Goal: Task Accomplishment & Management: Use online tool/utility

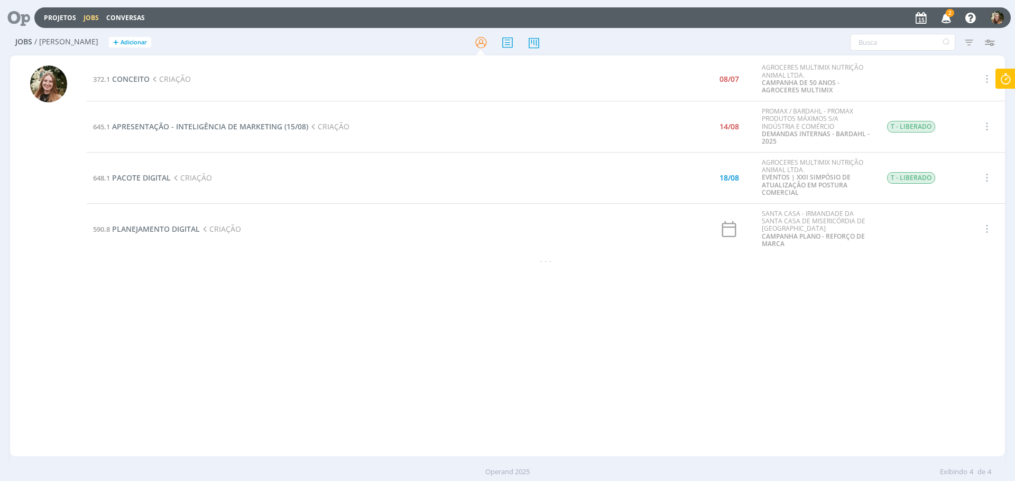
drag, startPoint x: 229, startPoint y: 323, endPoint x: 450, endPoint y: 383, distance: 228.4
click at [524, 438] on div "372.1 CONCEITO CRIAÇÃO 08/07 AGROCERES MULTIMIX NUTRIÇÃO ANIMAL LTDA. CAMPANHA …" at bounding box center [546, 256] width 918 height 397
click at [1005, 77] on icon at bounding box center [1005, 79] width 19 height 21
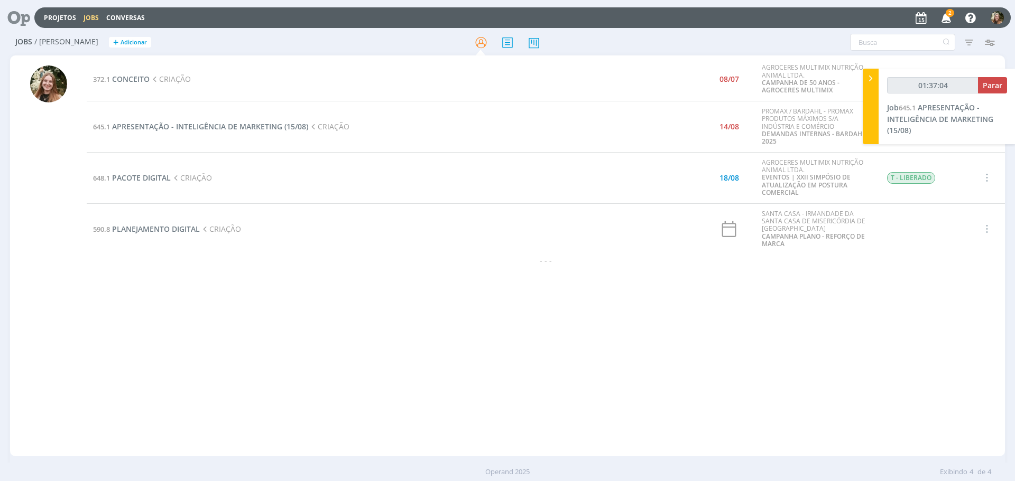
type input "01:37:05"
drag, startPoint x: 995, startPoint y: 85, endPoint x: 952, endPoint y: 131, distance: 62.5
click at [995, 85] on span "Parar" at bounding box center [992, 85] width 20 height 10
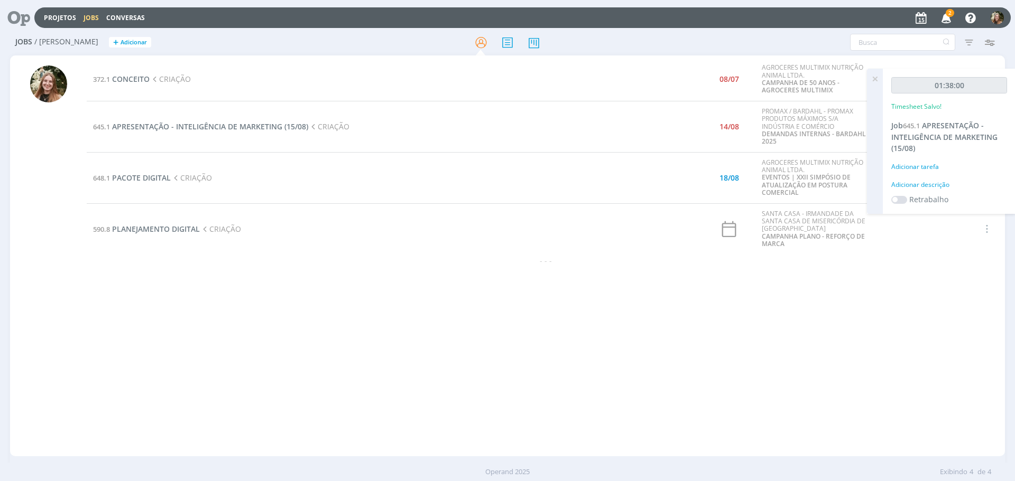
click at [608, 324] on div "372.1 CONCEITO CRIAÇÃO 08/07 AGROCERES MULTIMIX NUTRIÇÃO ANIMAL LTDA. CAMPANHA …" at bounding box center [546, 256] width 918 height 397
click at [877, 76] on icon at bounding box center [874, 79] width 19 height 21
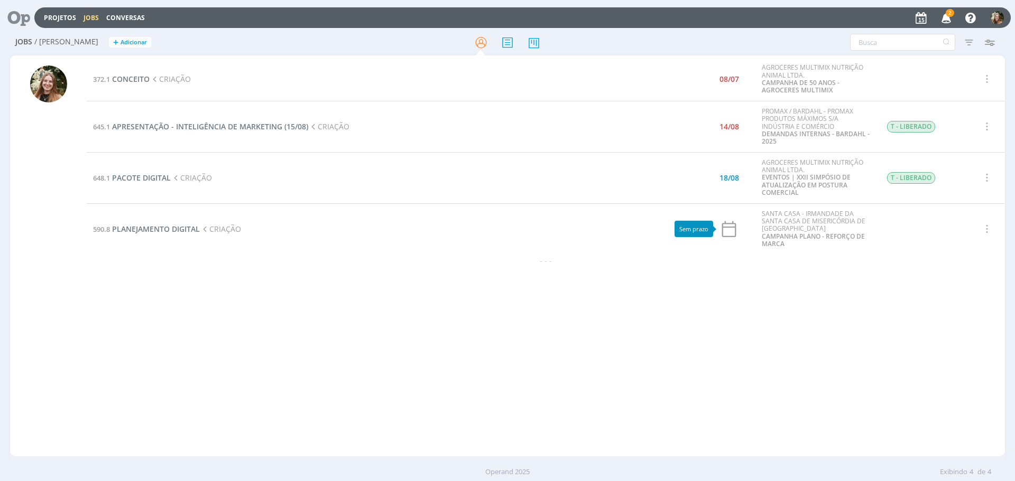
drag, startPoint x: 600, startPoint y: 315, endPoint x: 325, endPoint y: 183, distance: 305.1
click at [582, 308] on div "372.1 CONCEITO CRIAÇÃO 08/07 AGROCERES MULTIMIX NUTRIÇÃO ANIMAL LTDA. CAMPANHA …" at bounding box center [546, 256] width 918 height 397
click at [264, 122] on span "APRESENTAÇÃO - INTELIGÊNCIA DE MARKETING (15/08)" at bounding box center [210, 127] width 196 height 10
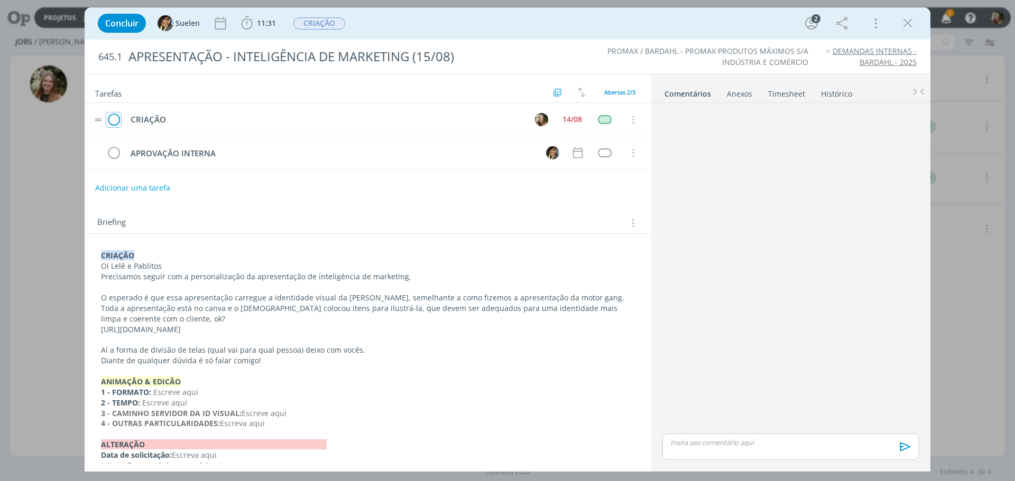
click at [118, 117] on icon "dialog" at bounding box center [113, 120] width 15 height 16
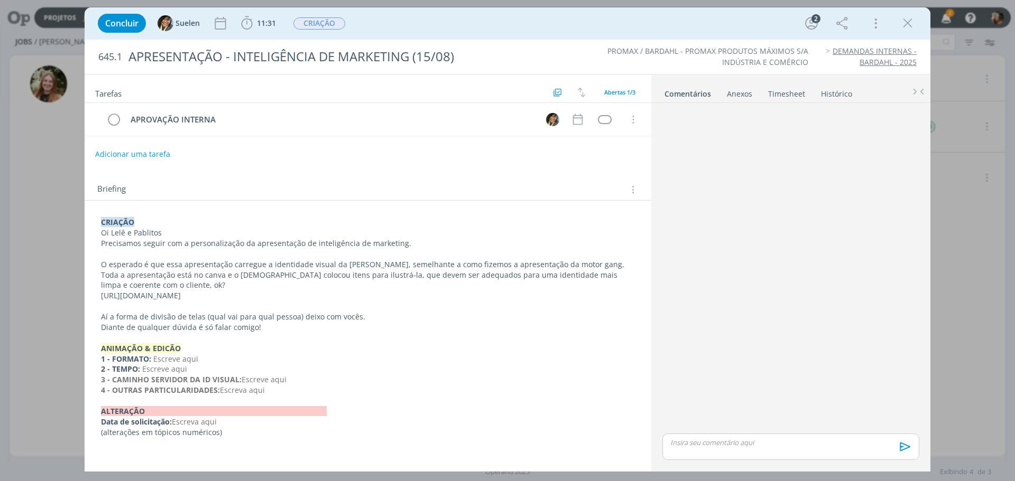
click at [685, 445] on p "dialog" at bounding box center [791, 443] width 240 height 10
click at [905, 451] on icon "dialog" at bounding box center [904, 451] width 16 height 16
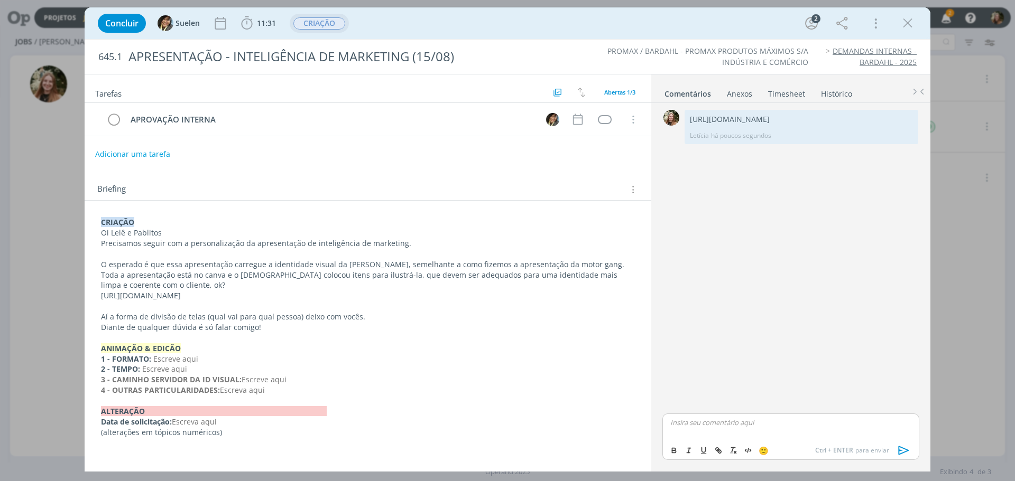
click at [324, 26] on span "CRIAÇÃO" at bounding box center [319, 23] width 52 height 12
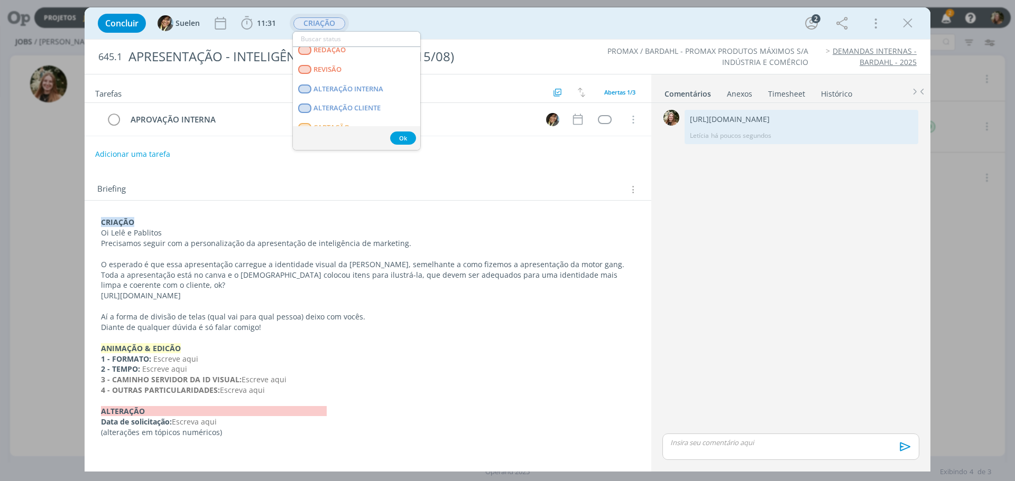
scroll to position [106, 0]
click at [354, 99] on INTERNA "APROVAÇÃO INTERNA" at bounding box center [356, 106] width 127 height 20
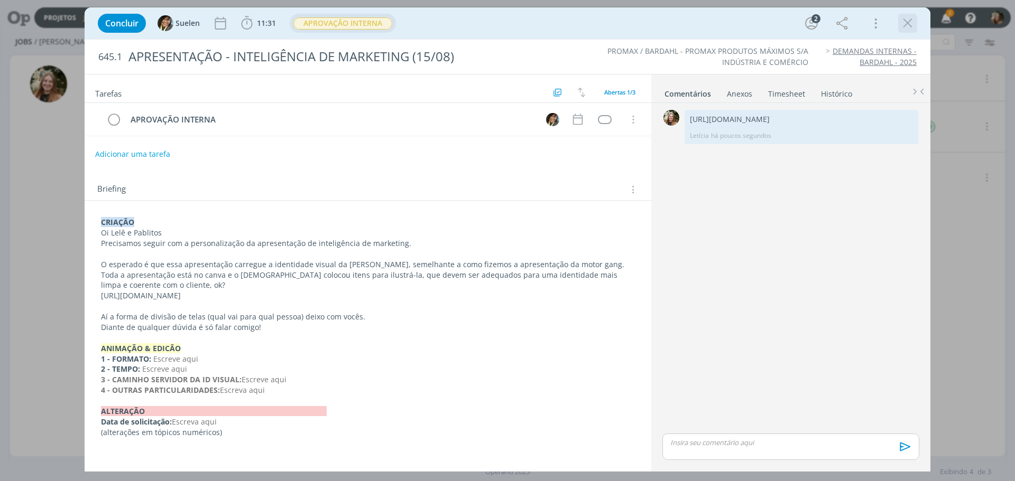
click at [915, 16] on div "dialog" at bounding box center [907, 23] width 19 height 19
drag, startPoint x: 908, startPoint y: 22, endPoint x: 628, endPoint y: 317, distance: 406.7
click at [908, 20] on icon "dialog" at bounding box center [907, 23] width 16 height 16
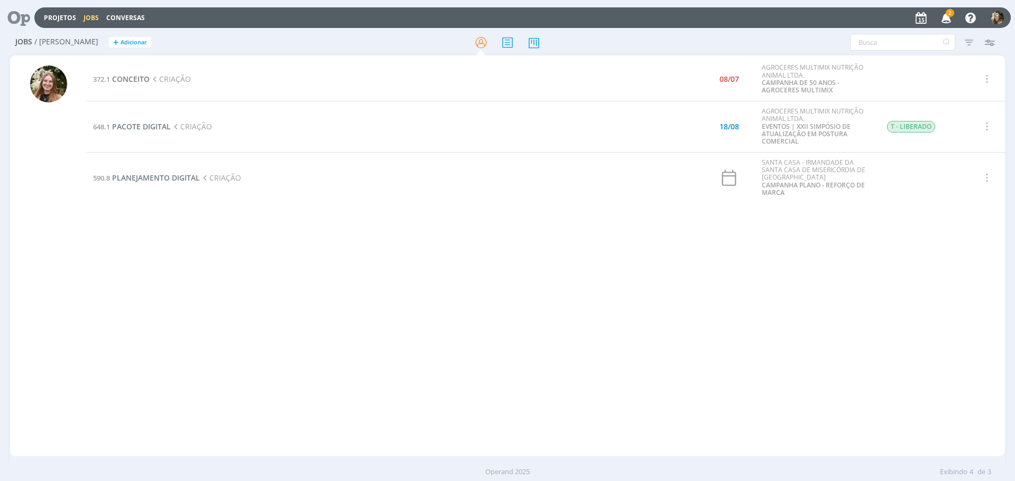
click at [624, 299] on div "372.1 CONCEITO CRIAÇÃO 08/07 AGROCERES MULTIMIX NUTRIÇÃO ANIMAL LTDA. CAMPANHA …" at bounding box center [546, 256] width 918 height 397
click at [186, 174] on span "PLANEJAMENTO DIGITAL" at bounding box center [156, 178] width 88 height 10
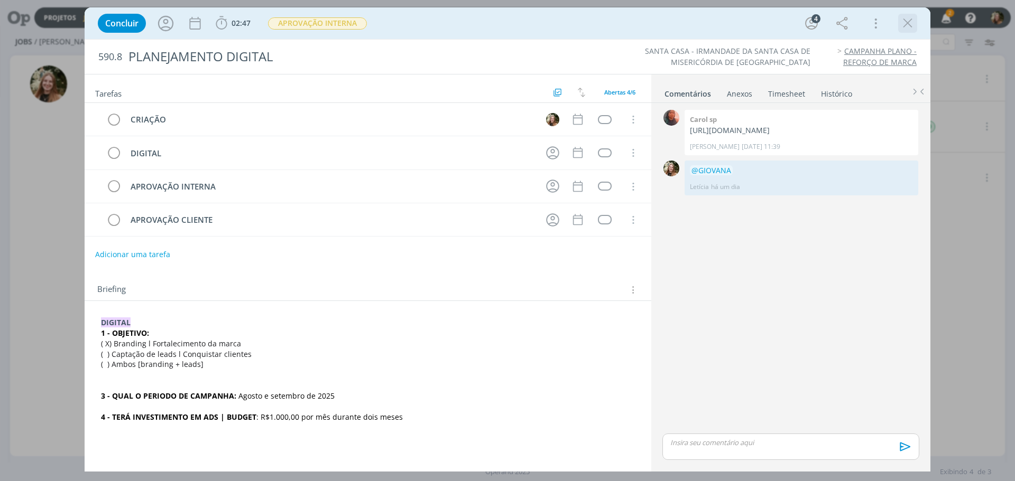
click at [906, 29] on icon "dialog" at bounding box center [907, 23] width 16 height 16
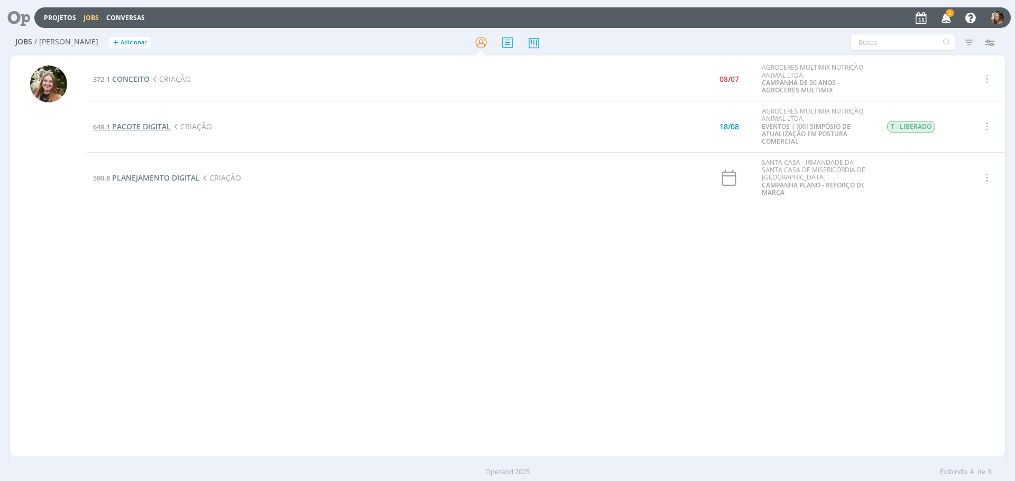
click at [126, 129] on span "PACOTE DIGITAL" at bounding box center [141, 127] width 59 height 10
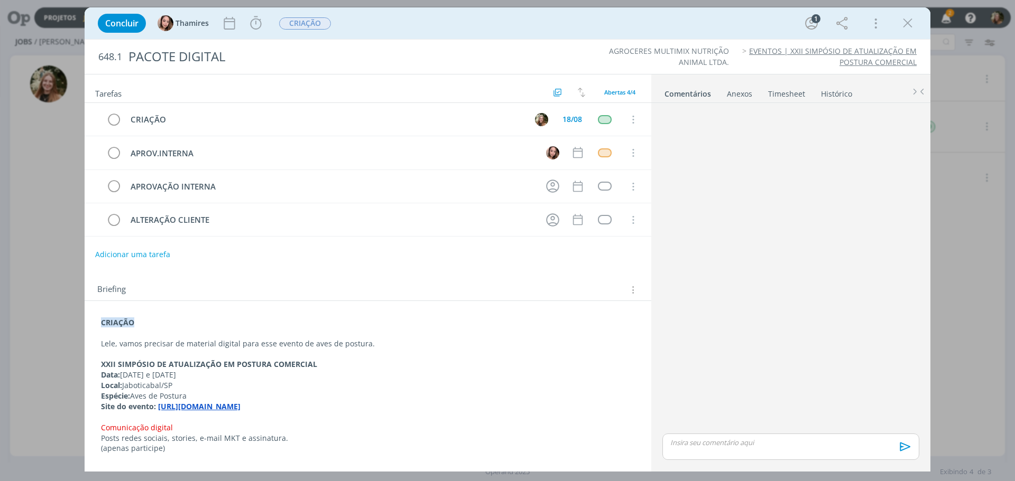
click at [240, 410] on strong "[URL][DOMAIN_NAME]" at bounding box center [199, 407] width 82 height 10
click at [307, 426] on link "[URL][DOMAIN_NAME]" at bounding box center [267, 427] width 80 height 14
click at [403, 401] on p "Espécie: Aves de Postura" at bounding box center [367, 397] width 533 height 11
click at [255, 22] on icon "dialog" at bounding box center [256, 23] width 16 height 16
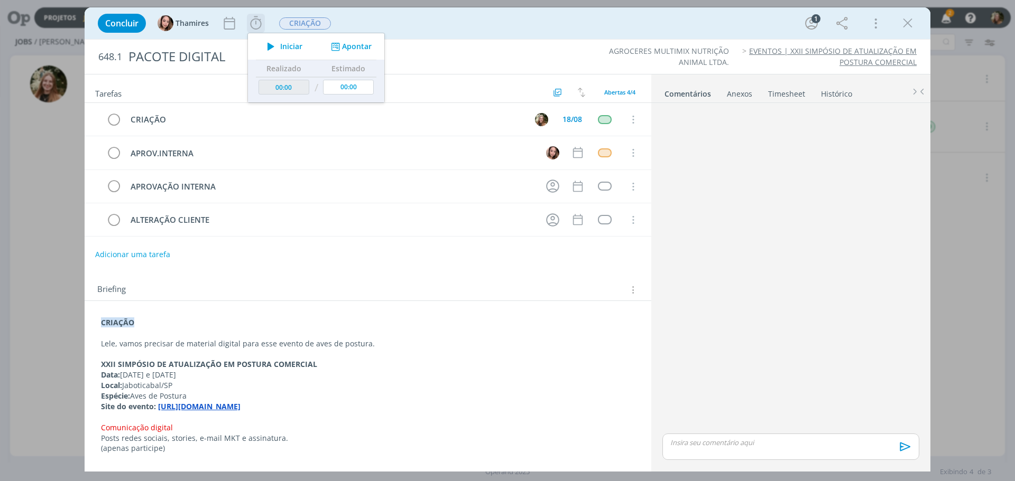
click at [282, 49] on span "Iniciar" at bounding box center [291, 46] width 22 height 7
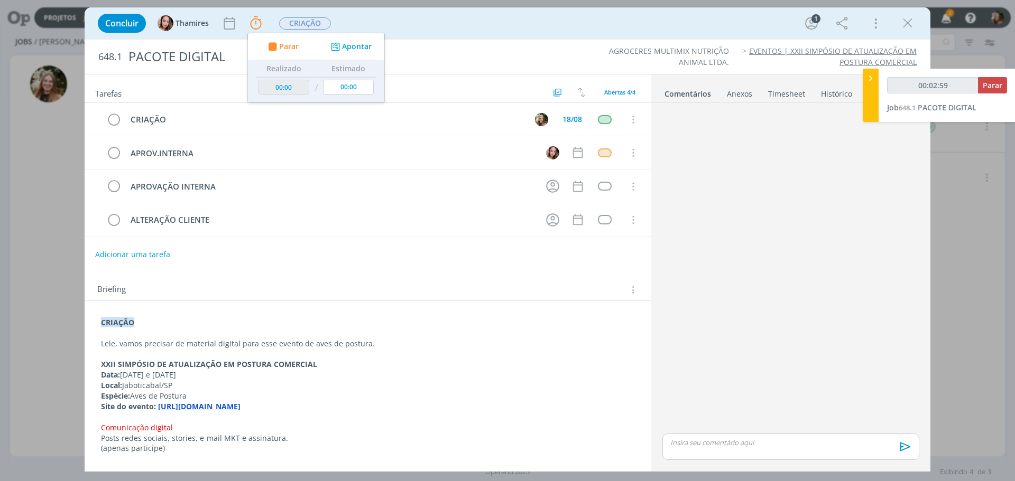
click at [213, 413] on p "dialog" at bounding box center [368, 417] width 534 height 11
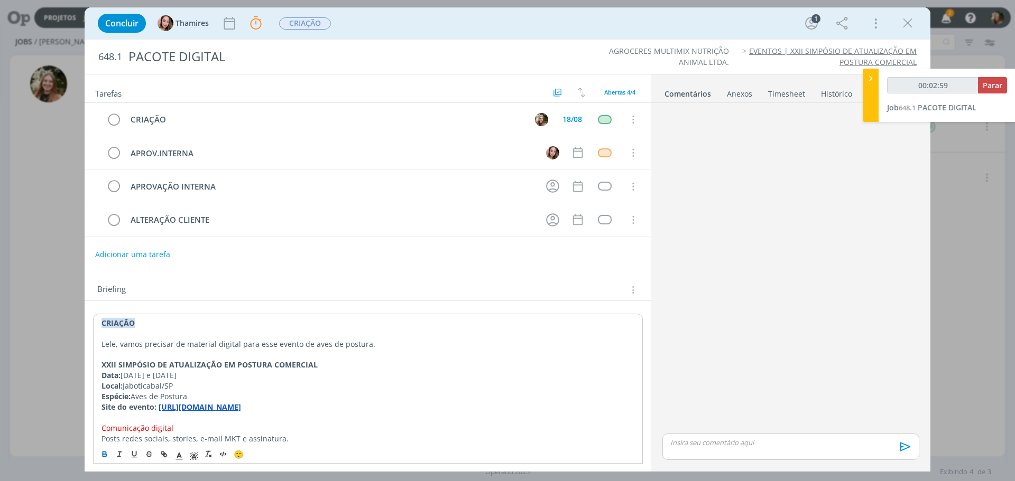
click at [215, 408] on strong "[URL][DOMAIN_NAME]" at bounding box center [200, 407] width 82 height 10
click at [267, 426] on link "[URL][DOMAIN_NAME]" at bounding box center [268, 428] width 80 height 14
type input "00:39:06"
